Goal: Task Accomplishment & Management: Manage account settings

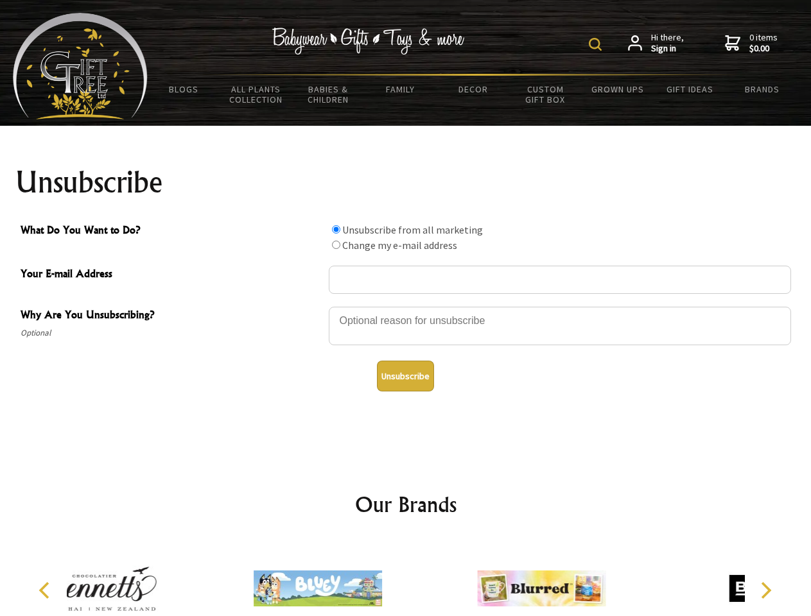
click at [597, 44] on img at bounding box center [595, 44] width 13 height 13
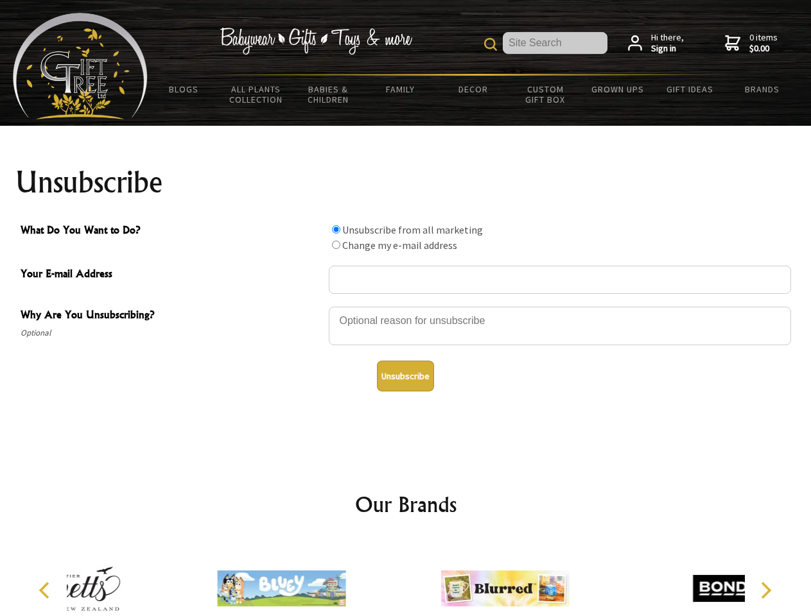
click at [406, 306] on div at bounding box center [560, 328] width 462 height 45
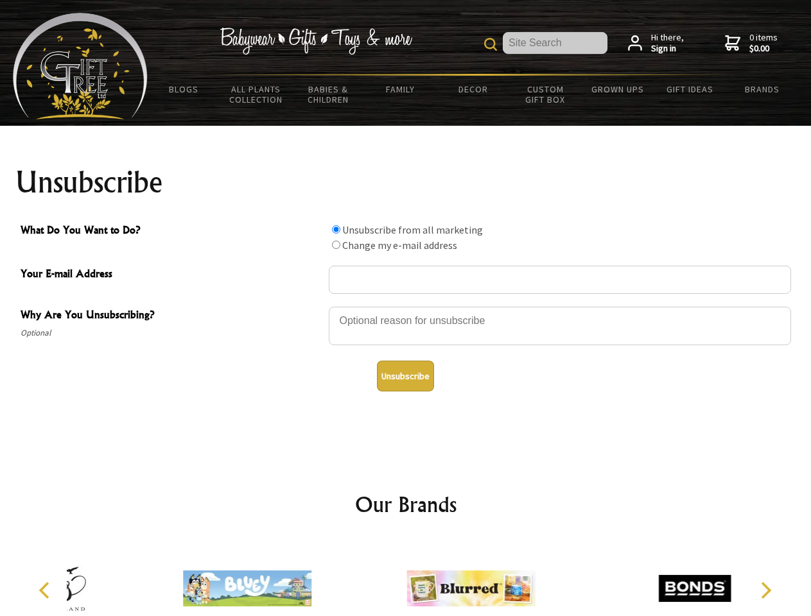
click at [336, 229] on input "What Do You Want to Do?" at bounding box center [336, 229] width 8 height 8
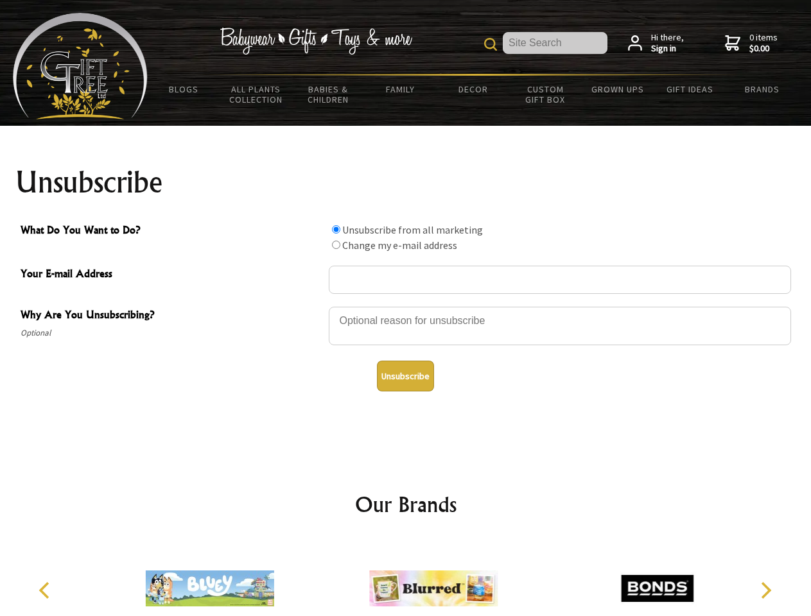
click at [336, 245] on input "What Do You Want to Do?" at bounding box center [336, 245] width 8 height 8
radio input "true"
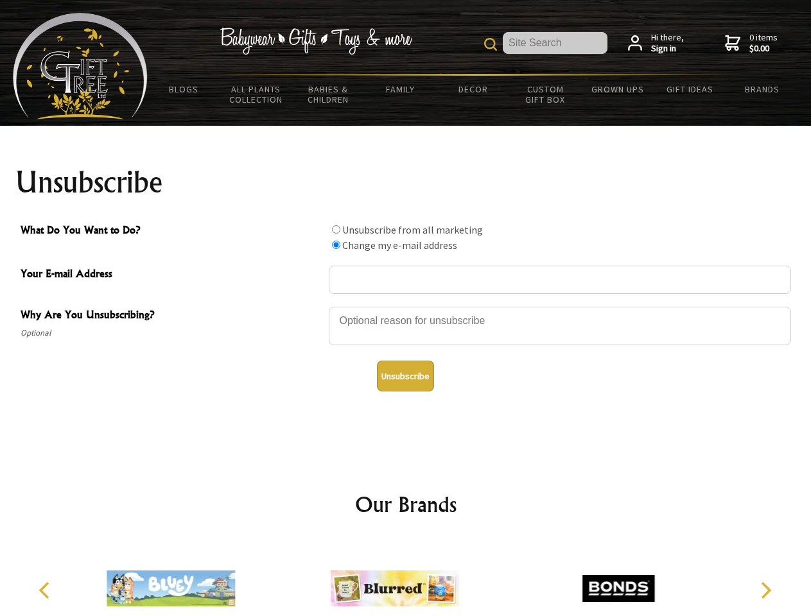
click at [405, 376] on button "Unsubscribe" at bounding box center [405, 376] width 57 height 31
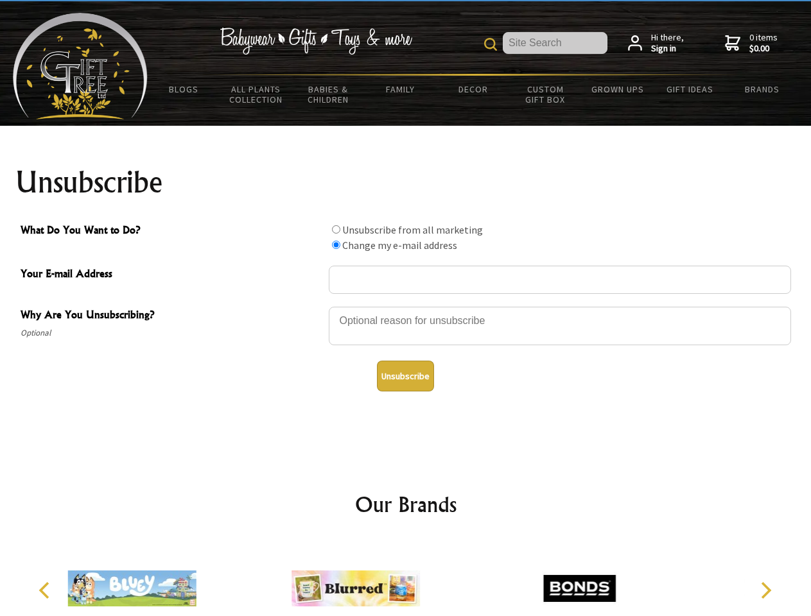
click at [406, 578] on div at bounding box center [355, 590] width 223 height 100
click at [46, 591] on icon "Previous" at bounding box center [45, 590] width 17 height 17
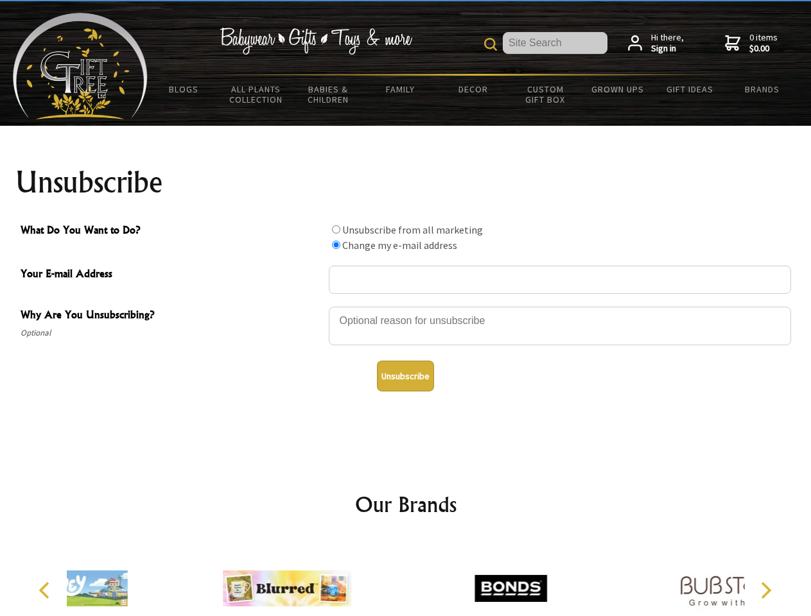
click at [765, 591] on icon "Next" at bounding box center [764, 590] width 17 height 17
